Goal: Task Accomplishment & Management: Use online tool/utility

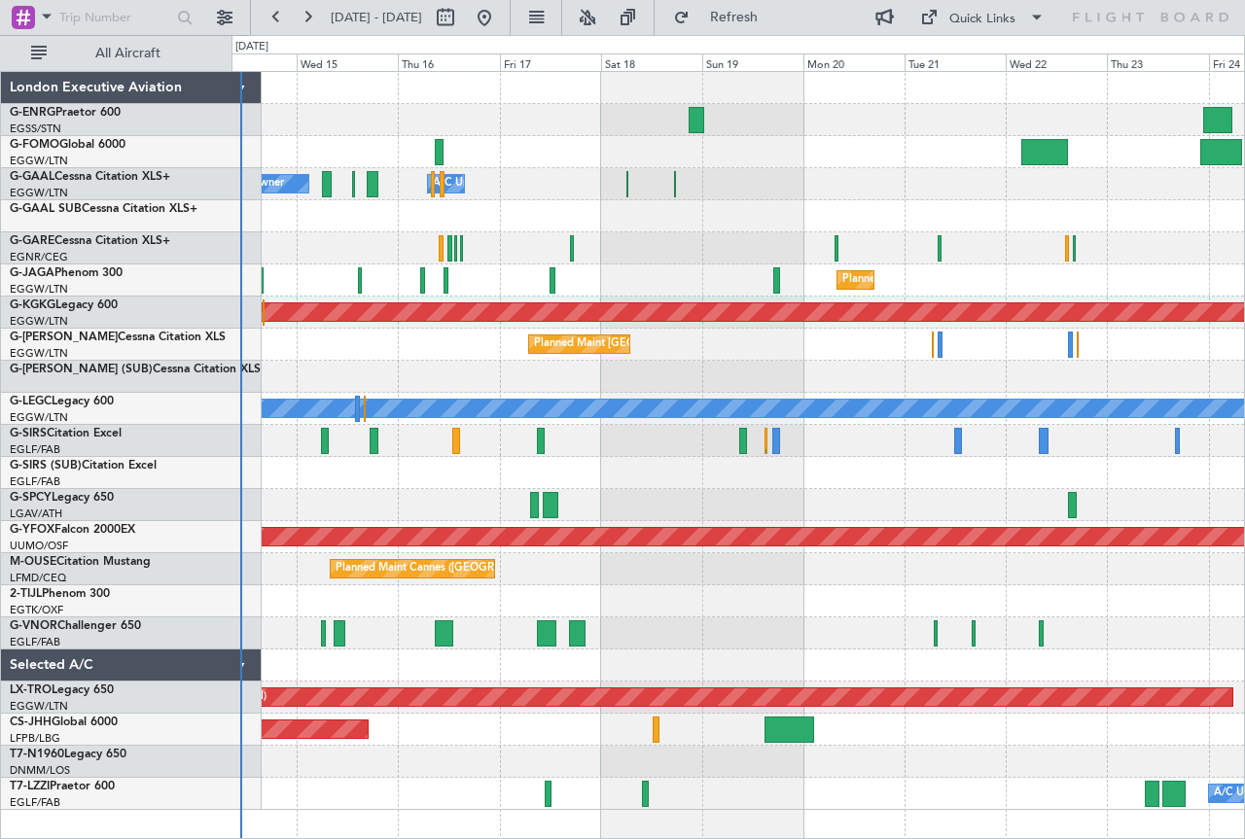
click at [342, 199] on div "Owner A/C Unavailable Owner A/C Unavailable Owner Planned Maint [GEOGRAPHIC_DAT…" at bounding box center [737, 441] width 1012 height 738
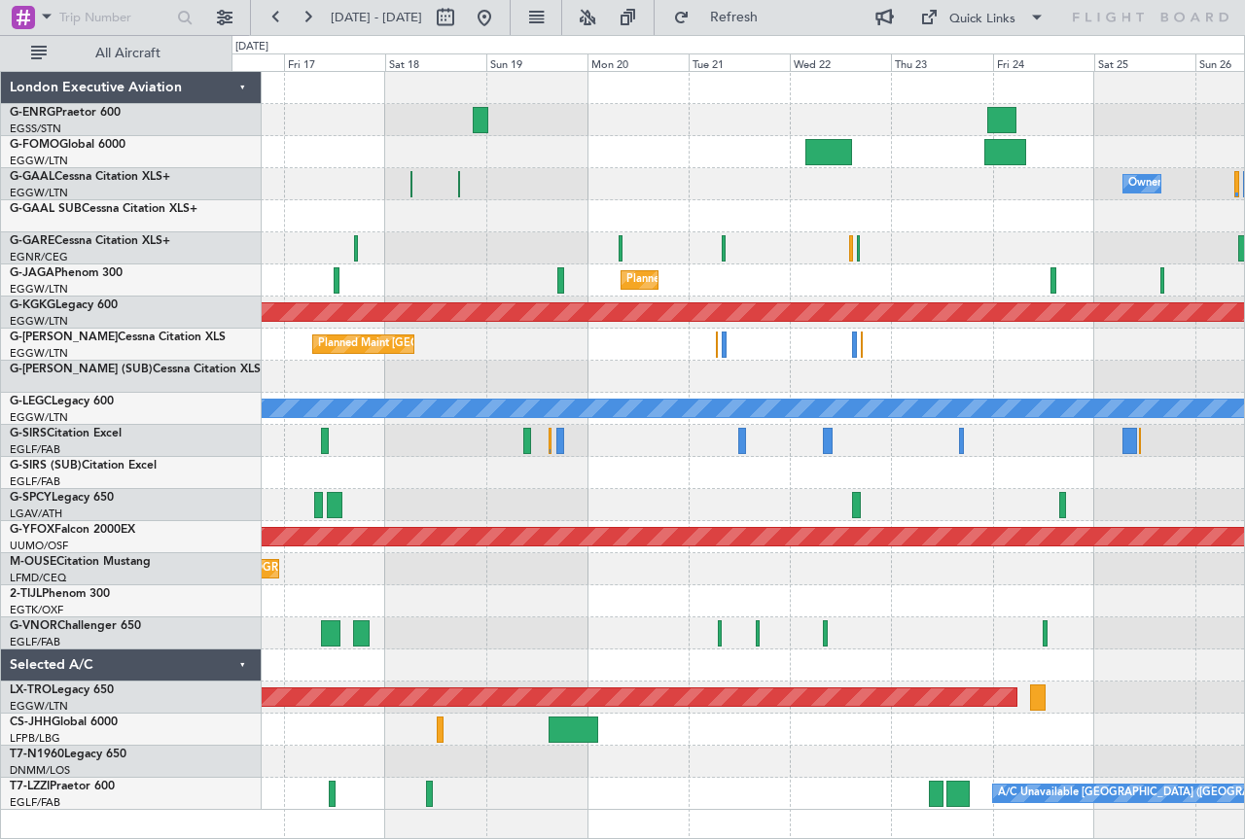
click at [679, 120] on div at bounding box center [737, 120] width 1012 height 32
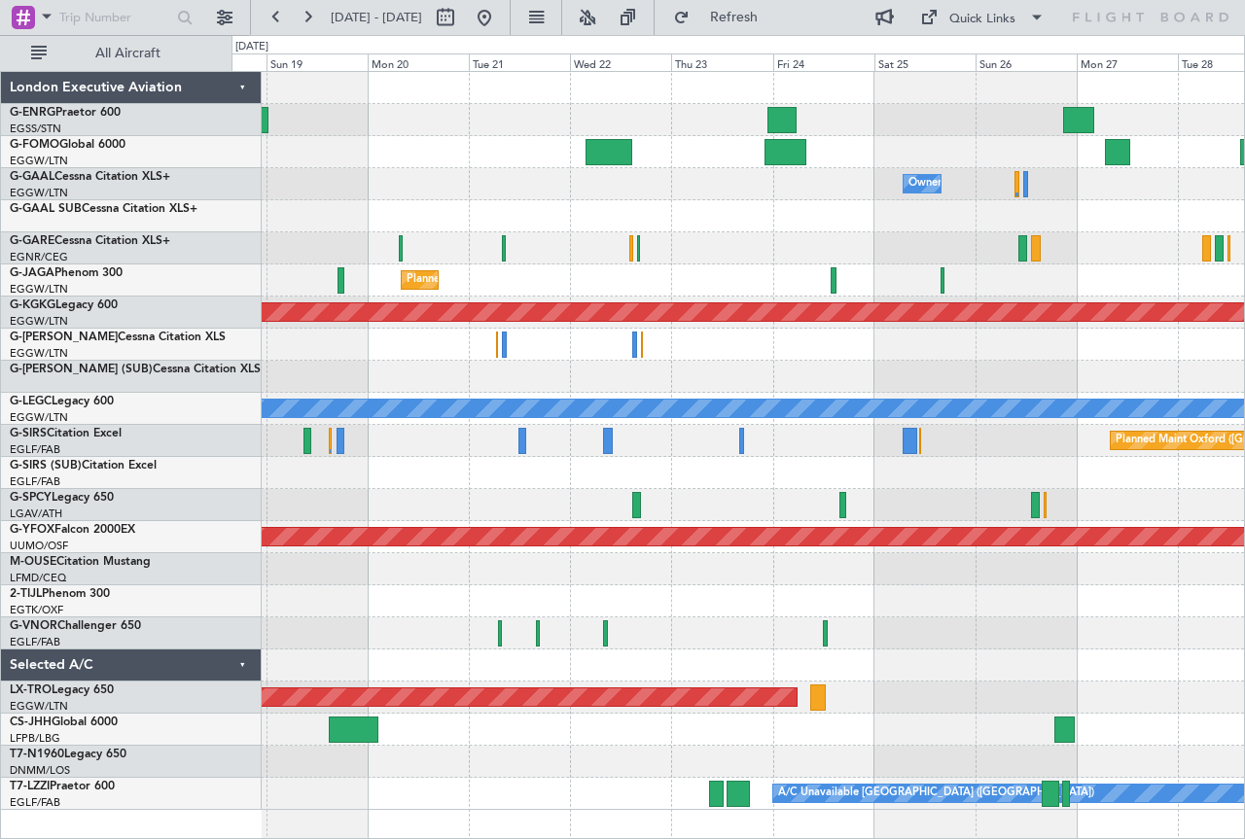
click at [455, 113] on div at bounding box center [737, 120] width 1012 height 32
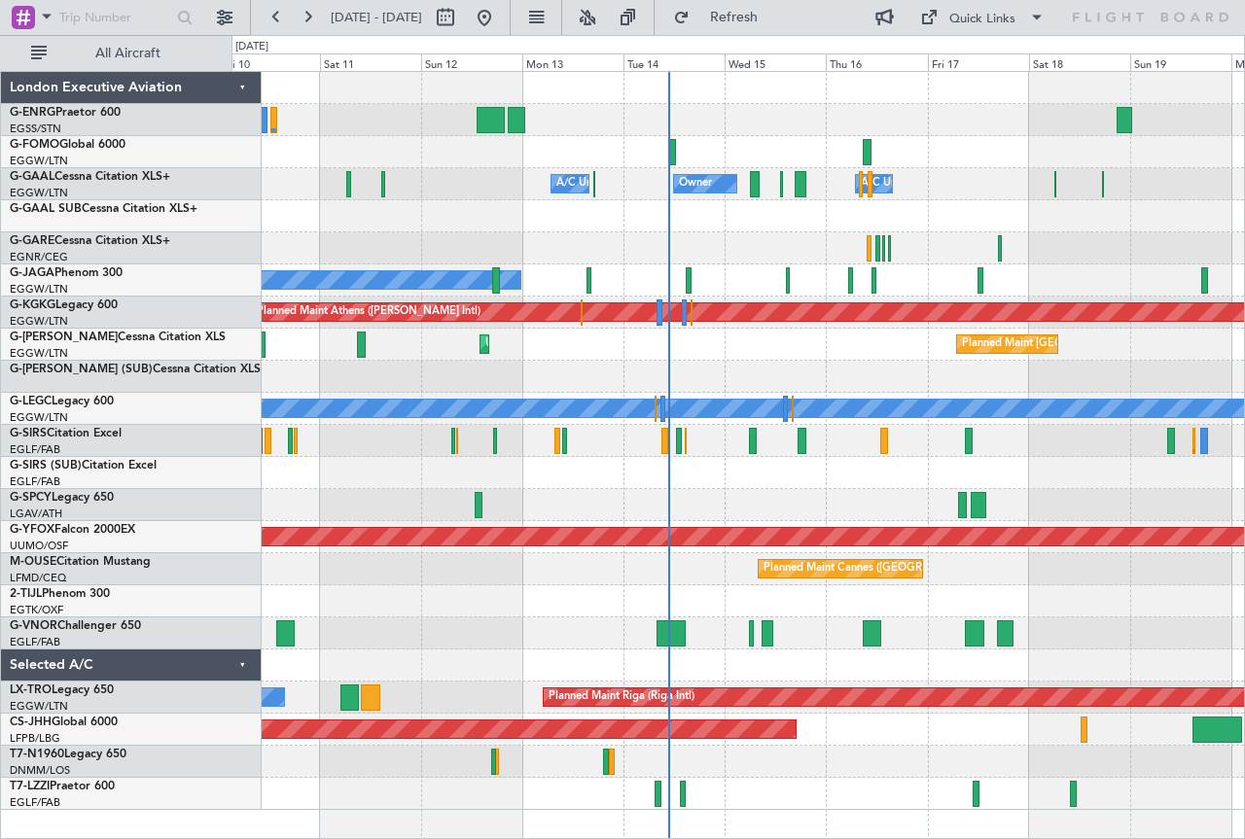
click at [1244, 106] on html "[DATE] - [DATE] Refresh Quick Links All Aircraft Owner A/C Unavailable Owner A/…" at bounding box center [622, 419] width 1245 height 839
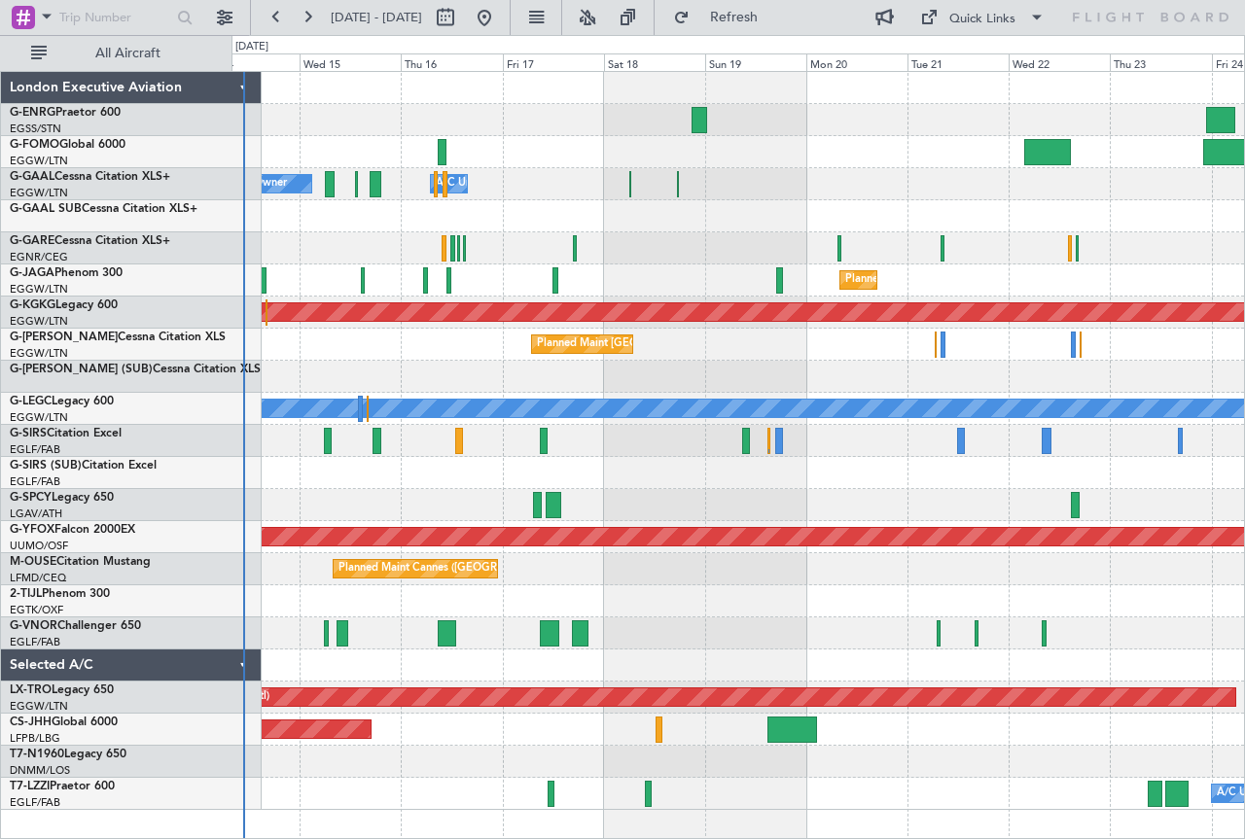
click at [489, 636] on div at bounding box center [737, 633] width 1012 height 32
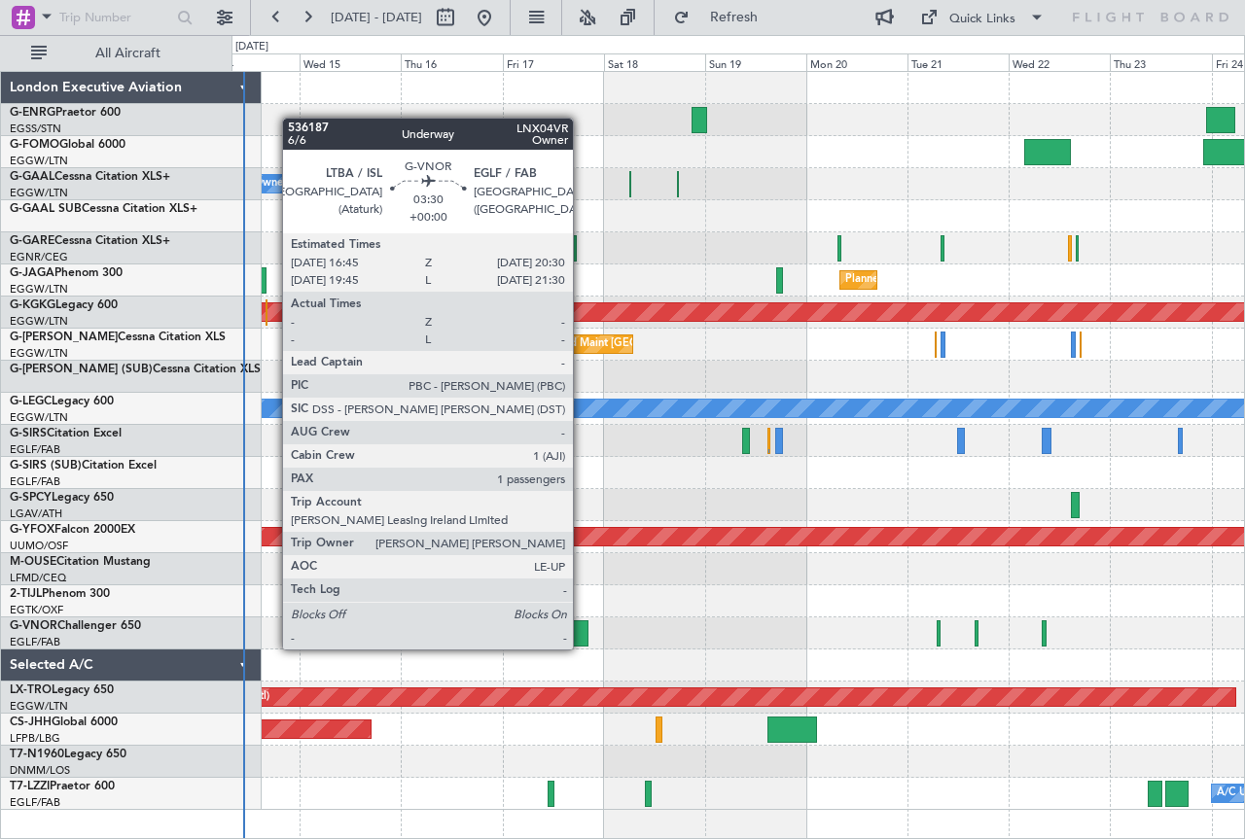
click at [581, 630] on div at bounding box center [580, 633] width 17 height 26
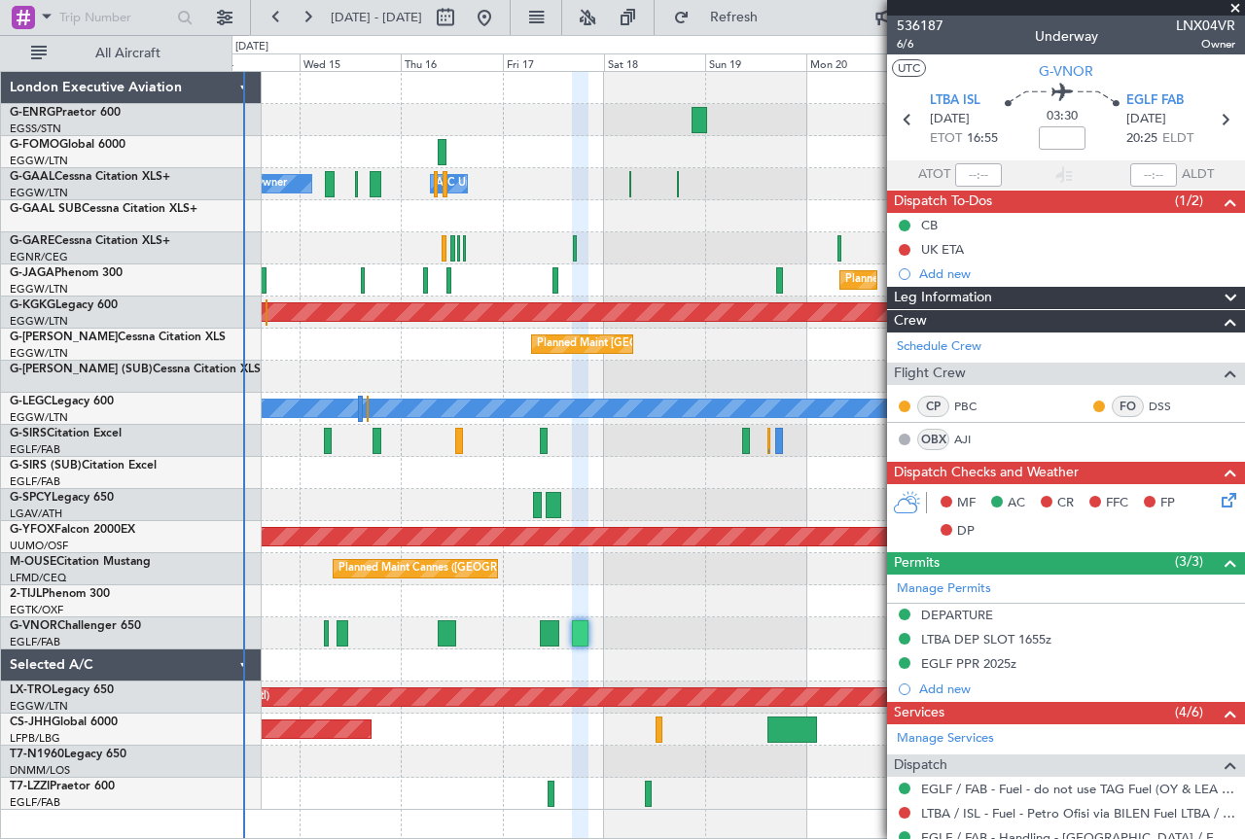
click at [1234, 10] on span at bounding box center [1234, 9] width 19 height 18
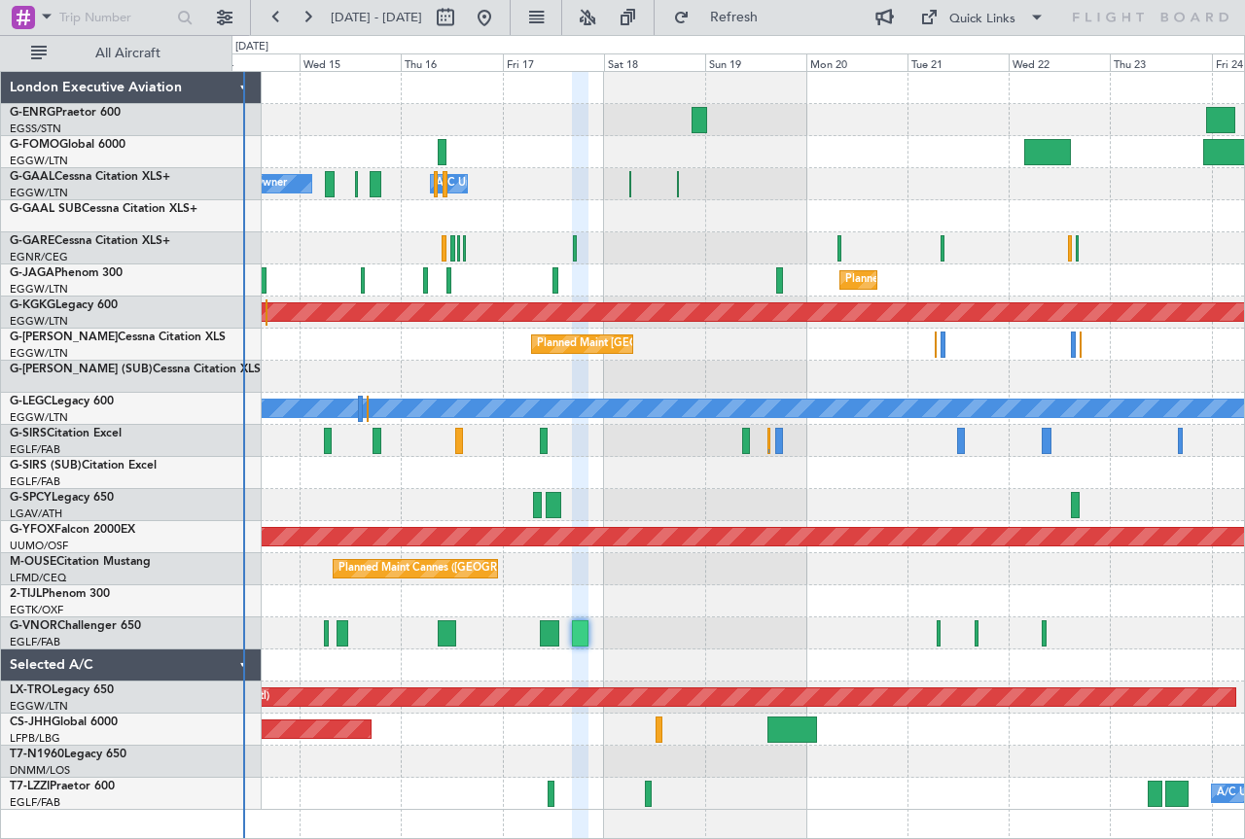
type input "0"
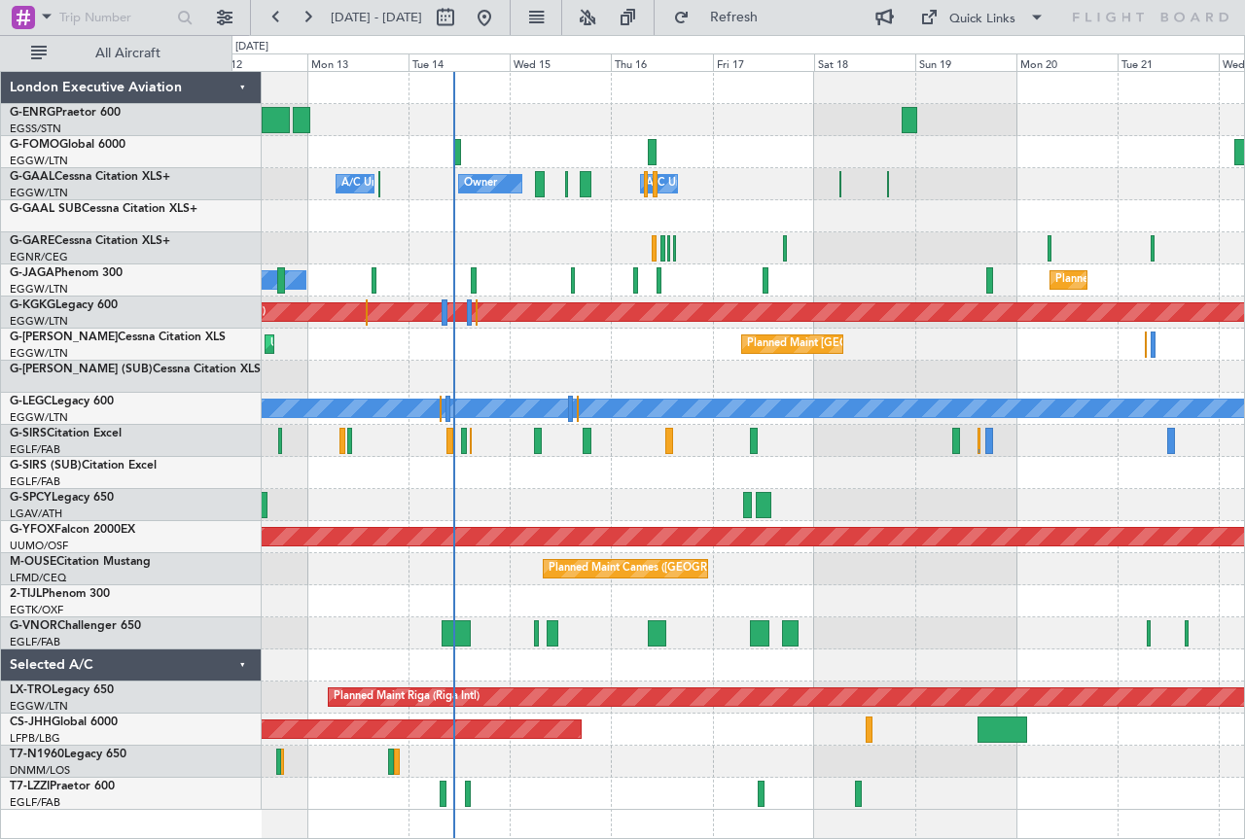
click at [663, 669] on div at bounding box center [737, 666] width 1012 height 32
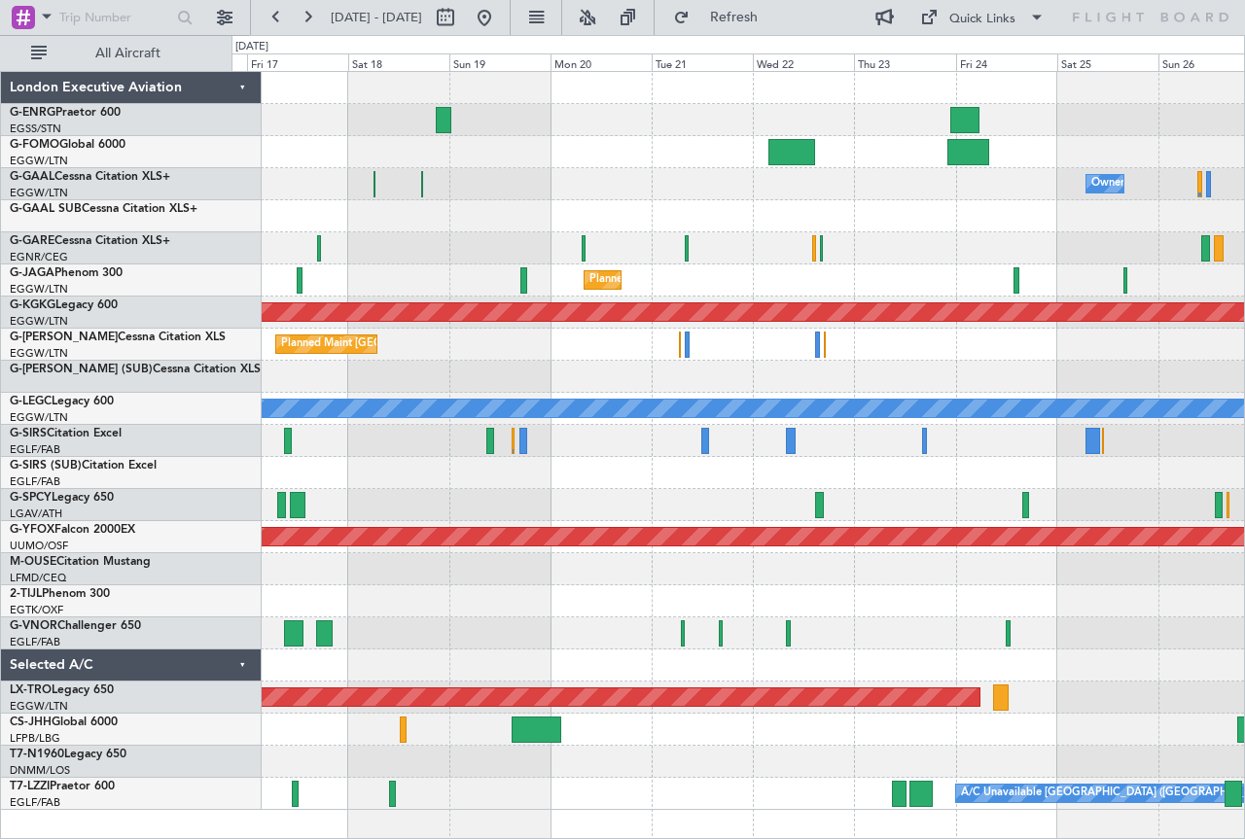
click at [213, 709] on div "Owner Owner Owner A/C Unavailable Planned Maint [GEOGRAPHIC_DATA] ([GEOGRAPHIC_…" at bounding box center [622, 437] width 1245 height 804
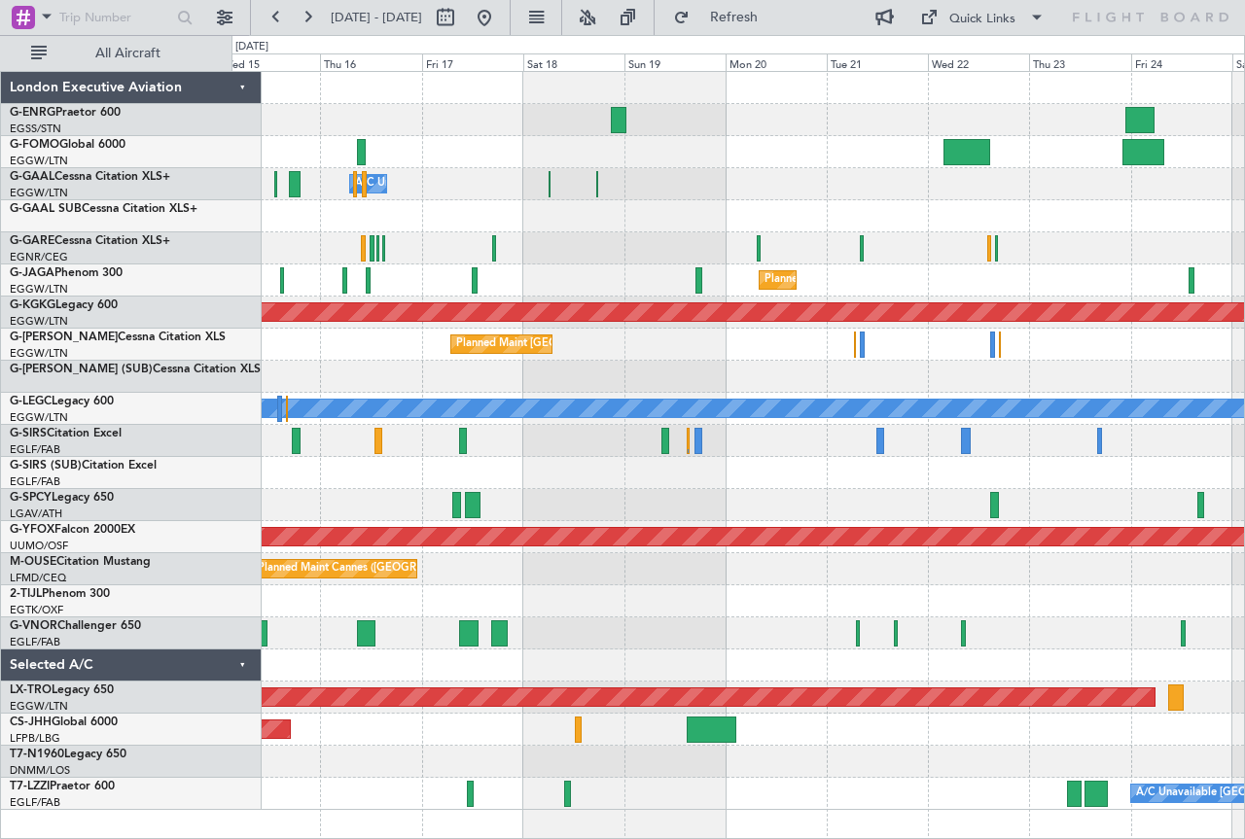
click at [1244, 645] on html "[DATE] - [DATE] Refresh Quick Links All Aircraft Owner A/C Unavailable Owner A/…" at bounding box center [622, 419] width 1245 height 839
